Goal: Task Accomplishment & Management: Complete application form

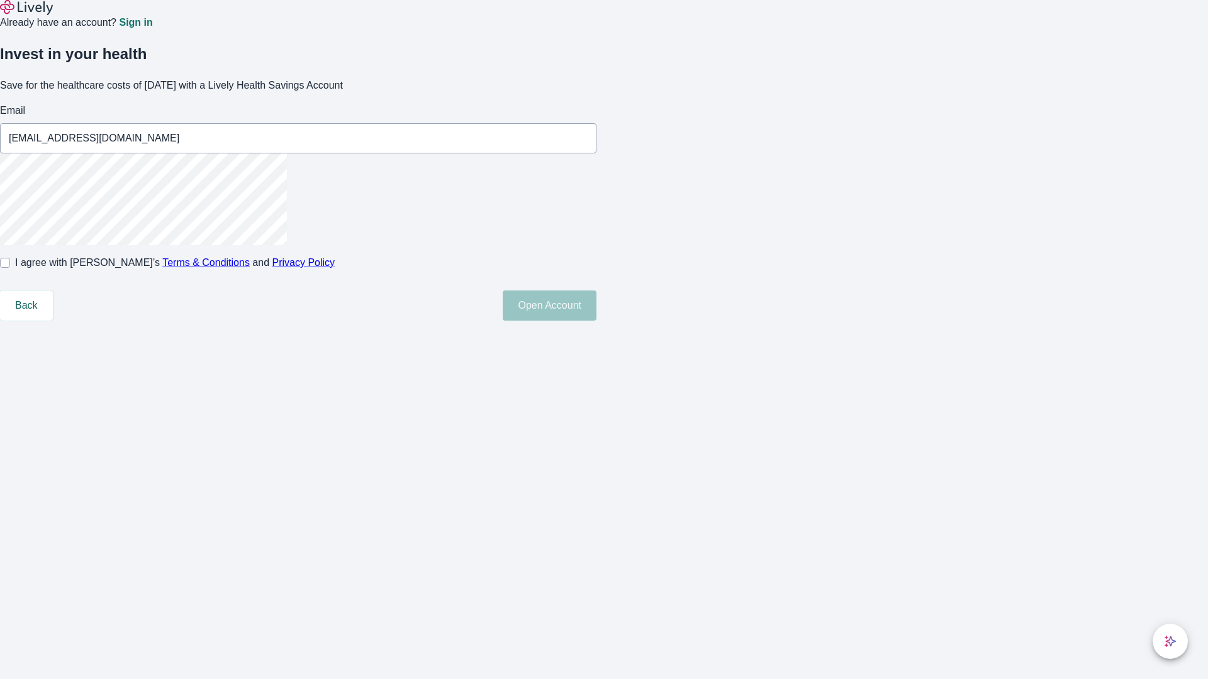
click at [10, 268] on input "I agree with Lively’s Terms & Conditions and Privacy Policy" at bounding box center [5, 263] width 10 height 10
checkbox input "true"
click at [596, 321] on button "Open Account" at bounding box center [550, 306] width 94 height 30
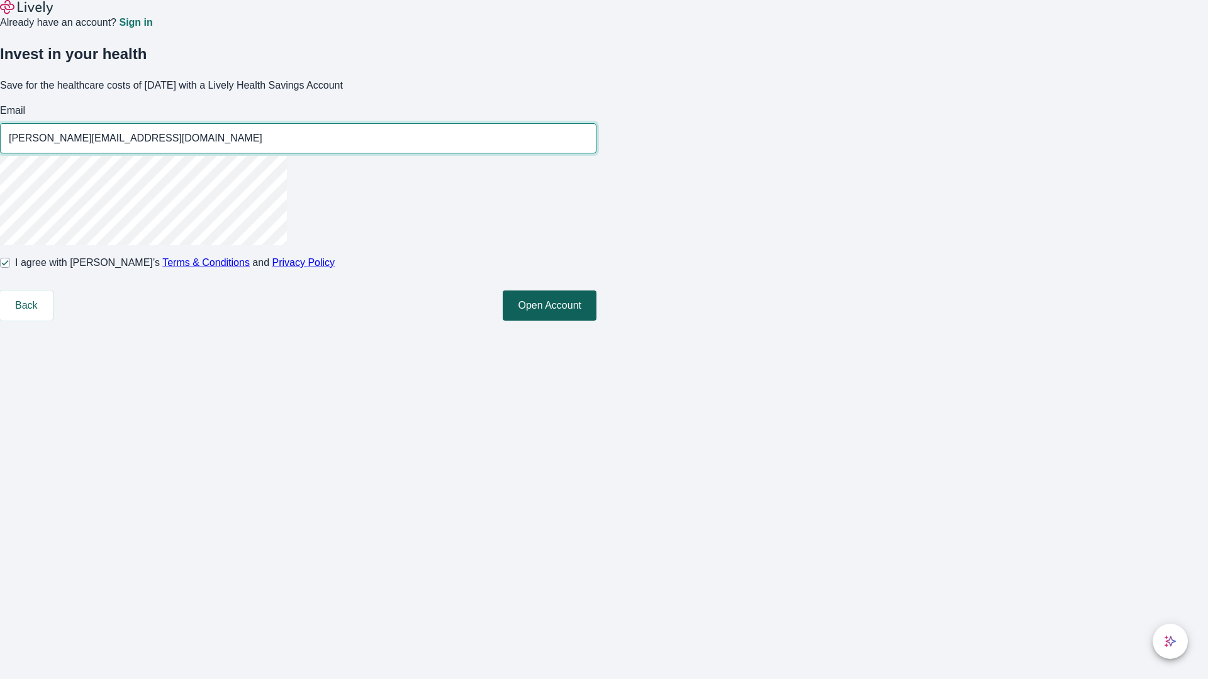
type input "[PERSON_NAME][EMAIL_ADDRESS][DOMAIN_NAME]"
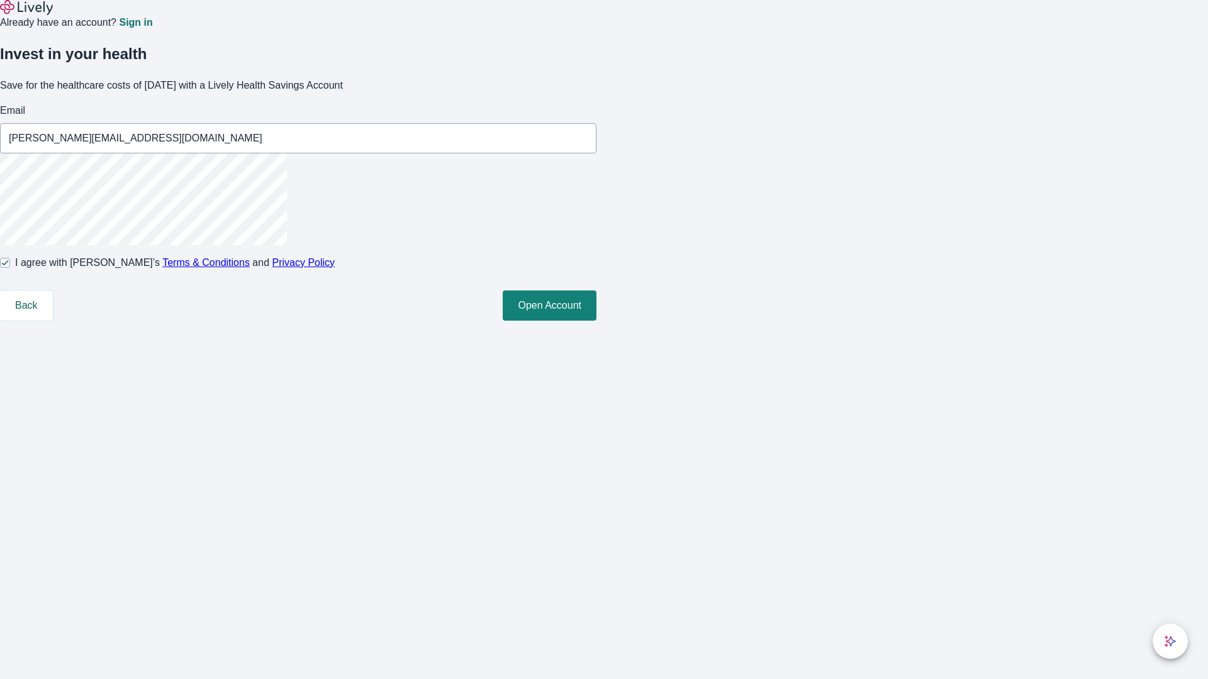
click at [10, 268] on input "I agree with Lively’s Terms & Conditions and Privacy Policy" at bounding box center [5, 263] width 10 height 10
checkbox input "false"
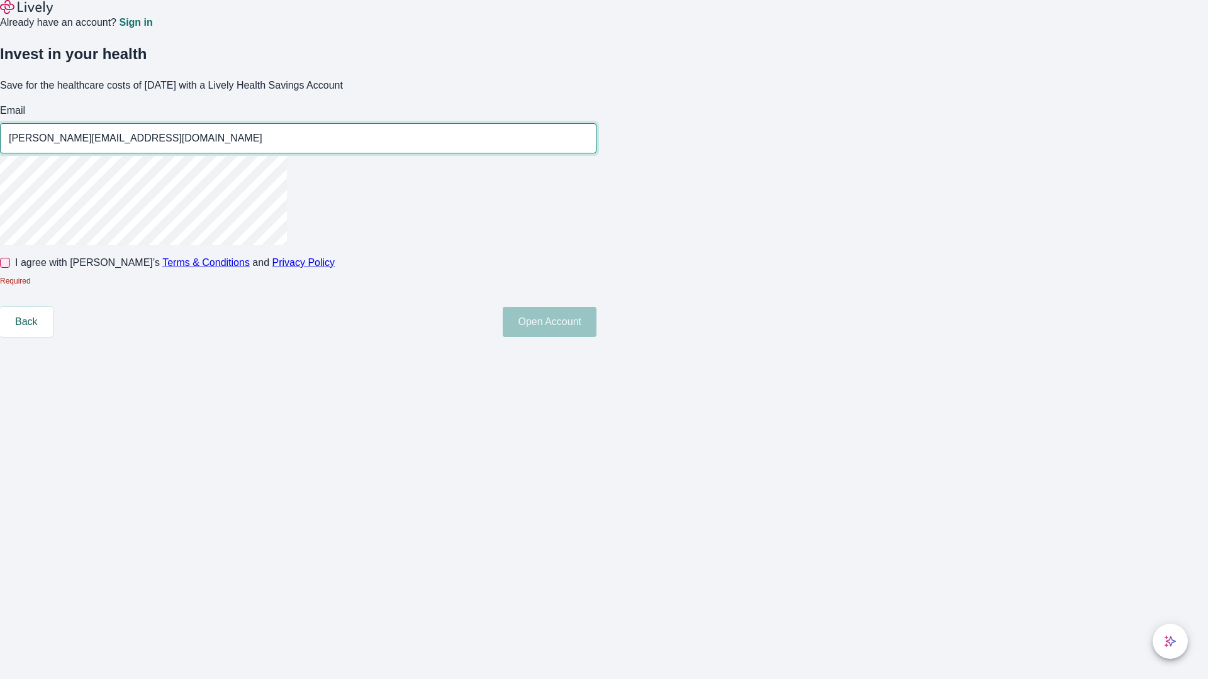
type input "[PERSON_NAME][EMAIL_ADDRESS][DOMAIN_NAME]"
click at [10, 268] on input "I agree with Lively’s Terms & Conditions and Privacy Policy" at bounding box center [5, 263] width 10 height 10
checkbox input "true"
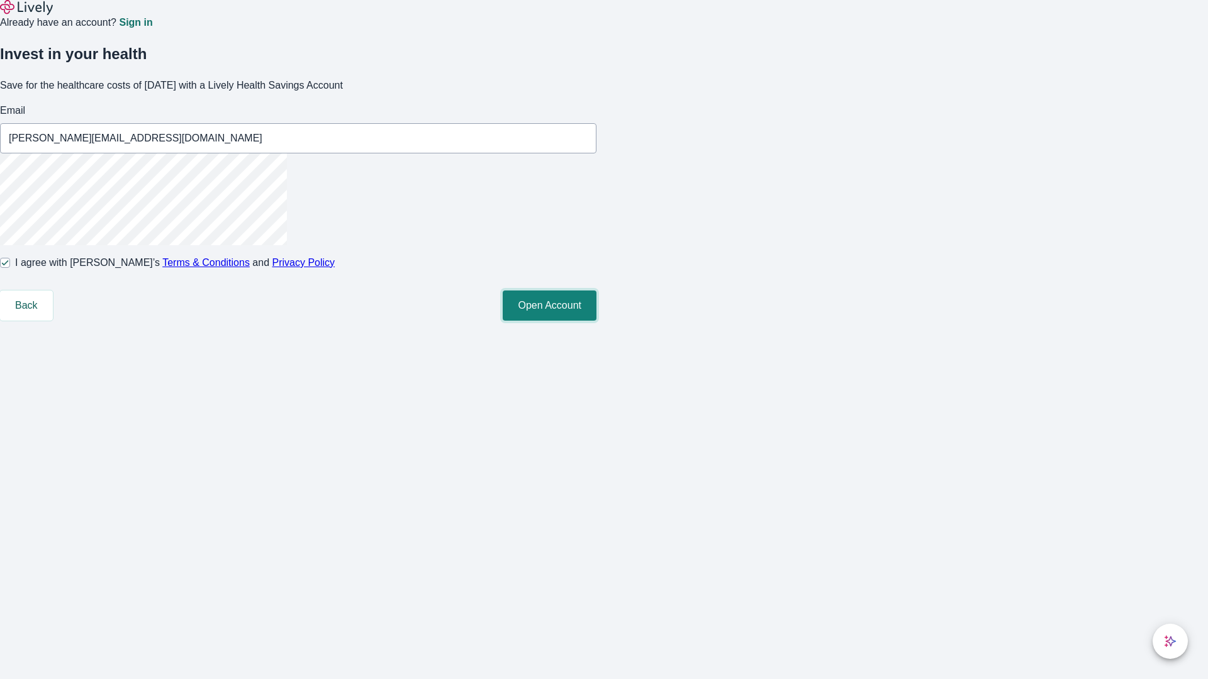
click at [596, 321] on button "Open Account" at bounding box center [550, 306] width 94 height 30
